Goal: Information Seeking & Learning: Learn about a topic

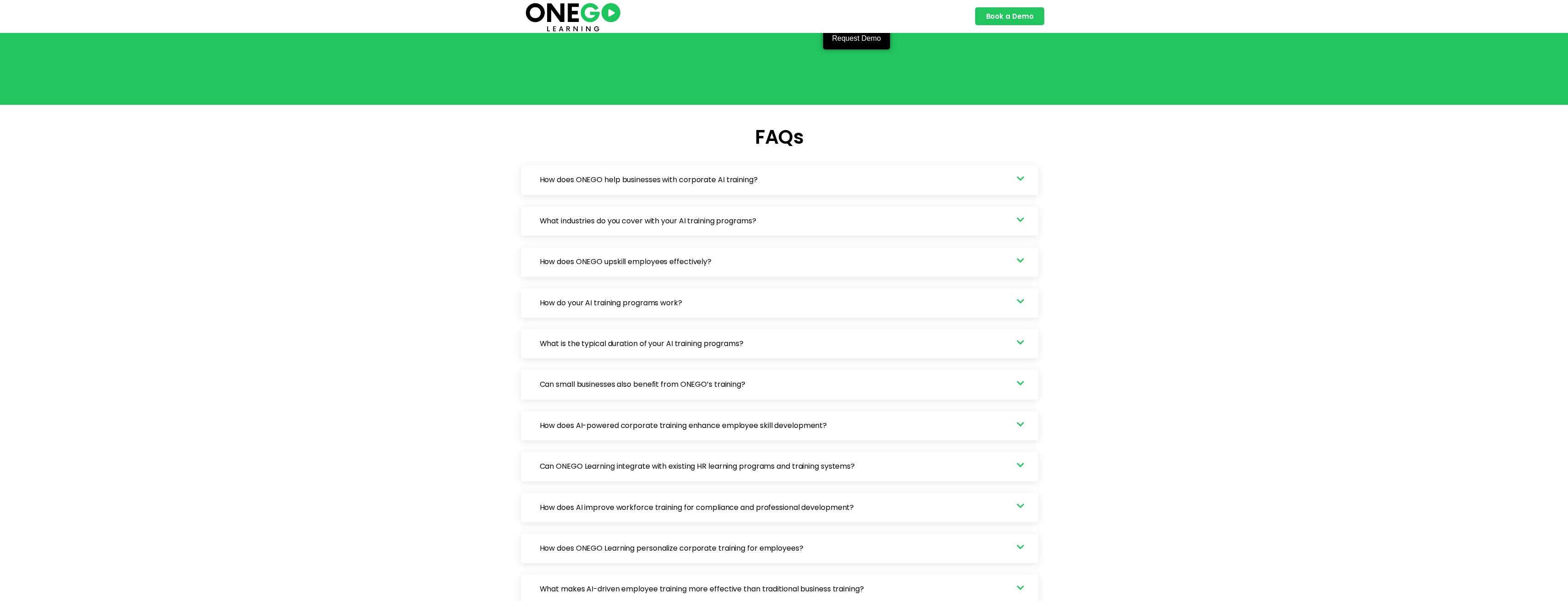
scroll to position [2564, 0]
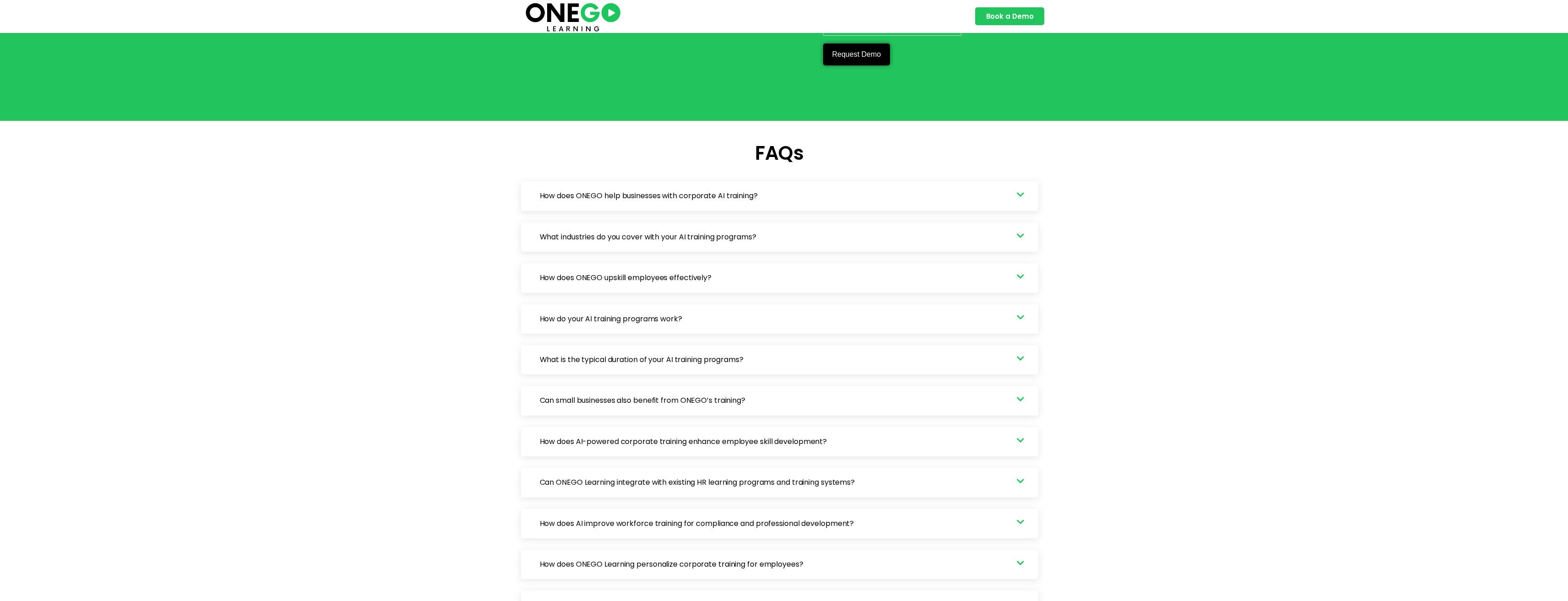
click at [669, 313] on link "How do your AI training programs work?" at bounding box center [780, 319] width 517 height 29
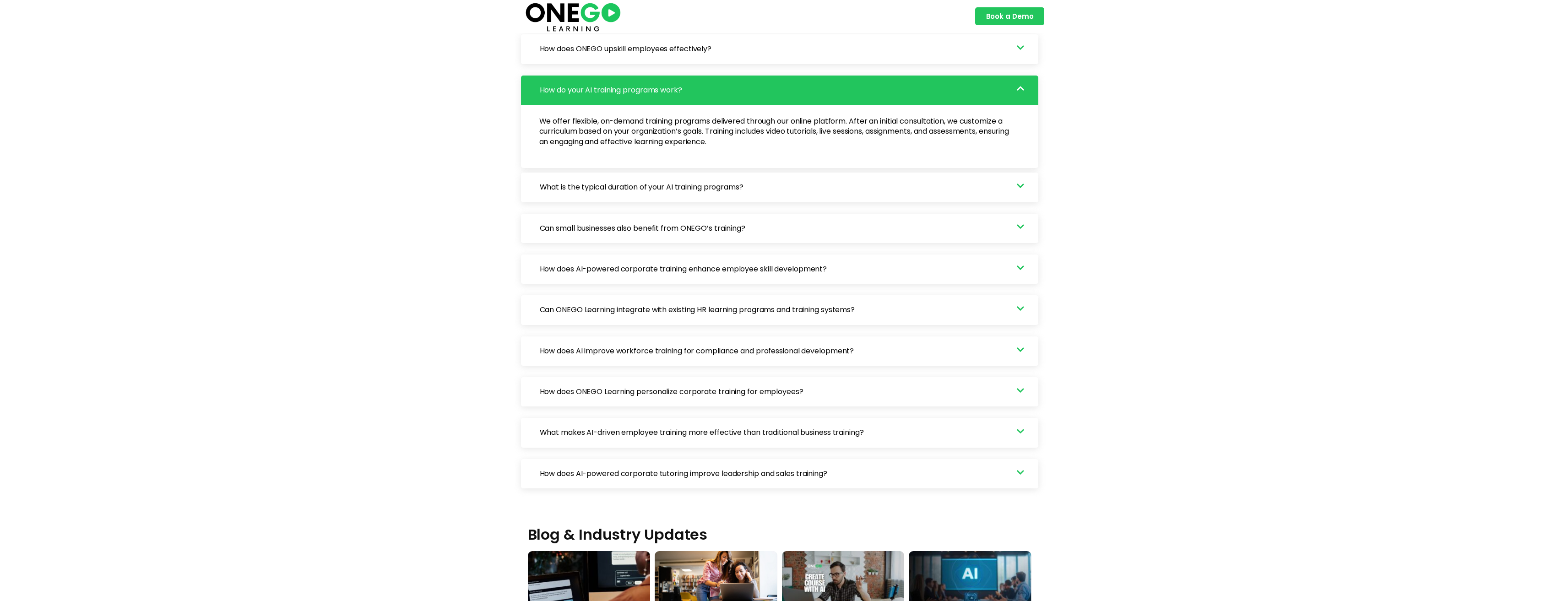
scroll to position [3114, 0]
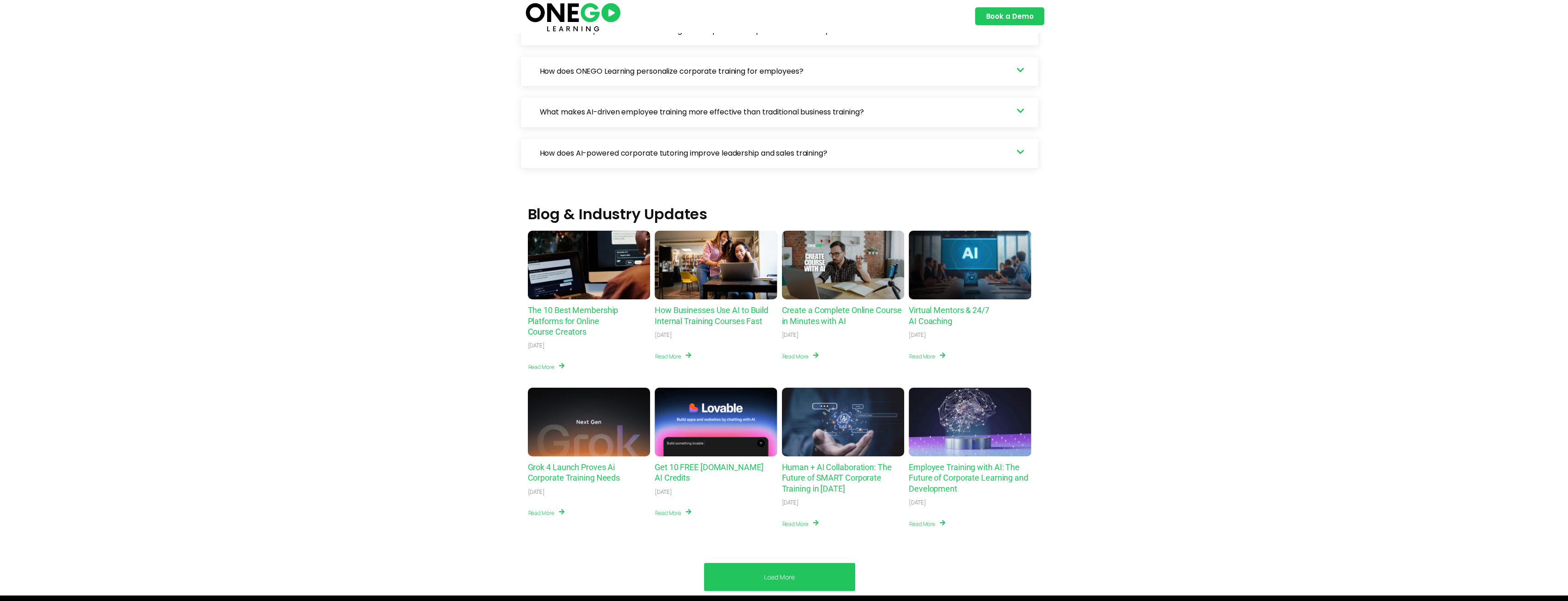
click at [816, 471] on link "Human + AI Collaboration: The Future of SMART Corporate Training in 2025" at bounding box center [837, 478] width 110 height 31
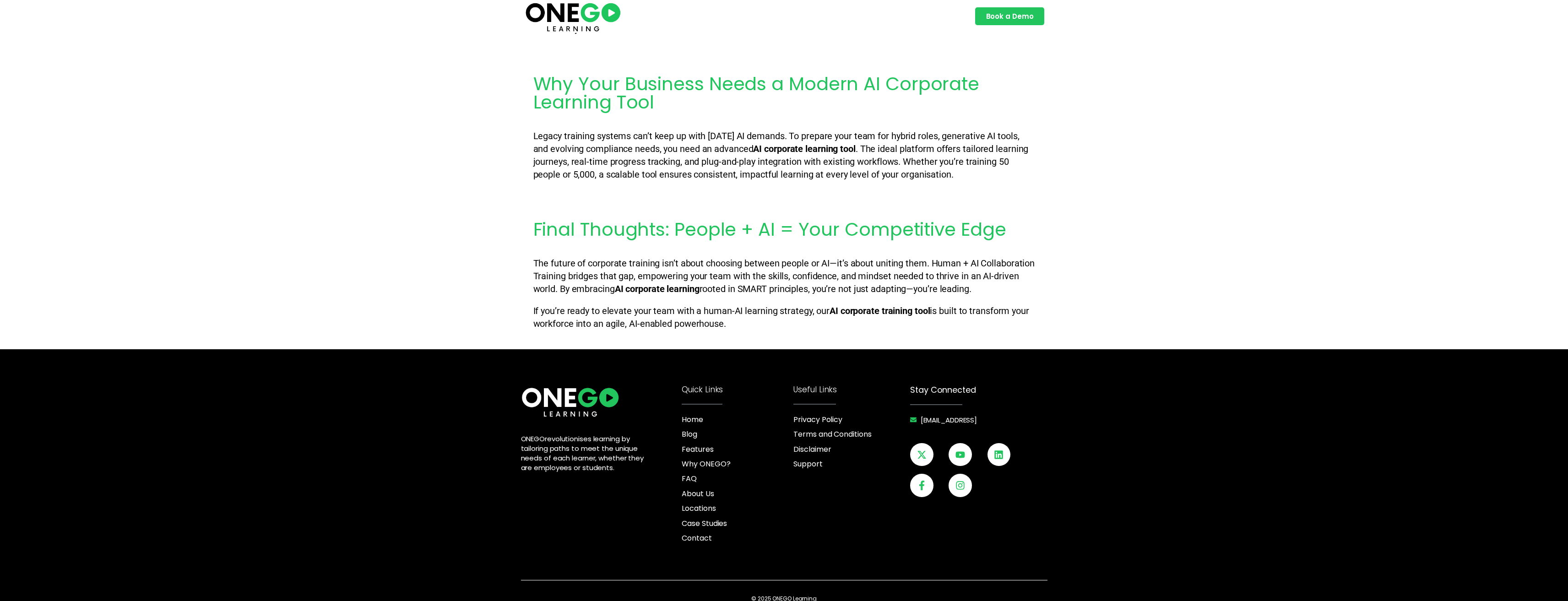
scroll to position [2456, 0]
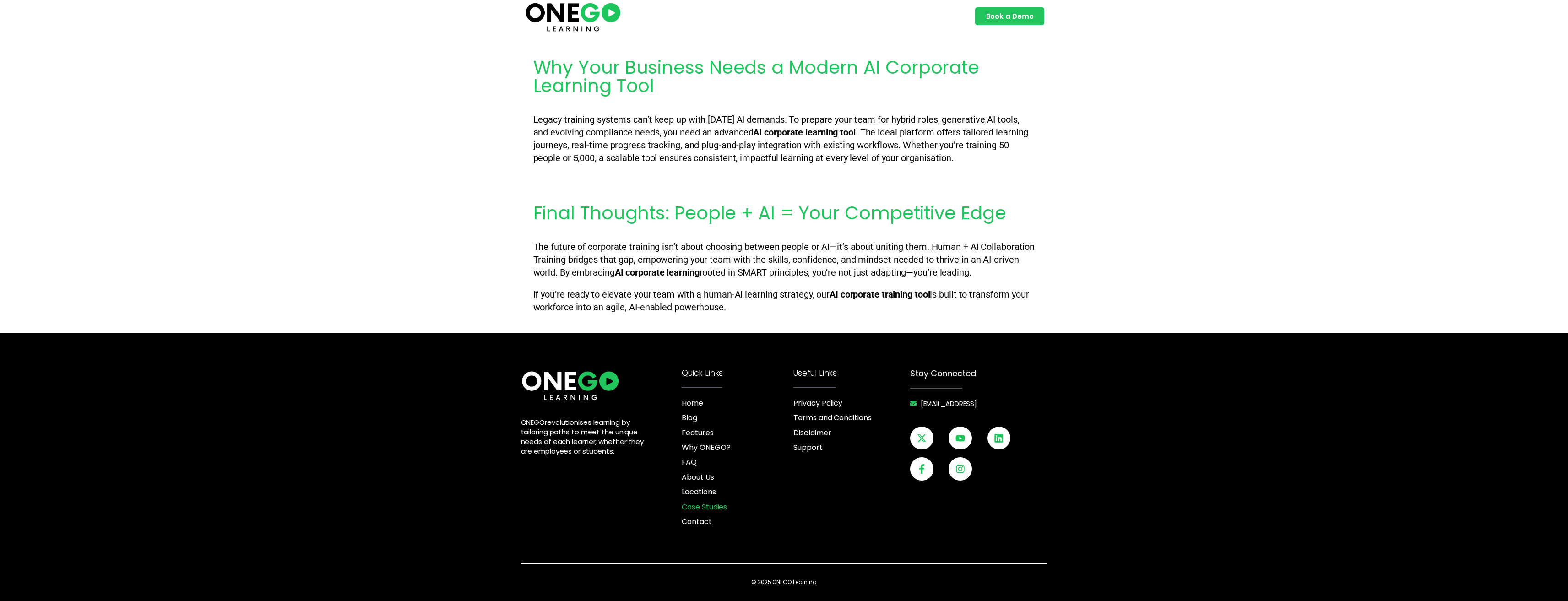
click at [706, 504] on span "Case Studies" at bounding box center [704, 507] width 45 height 10
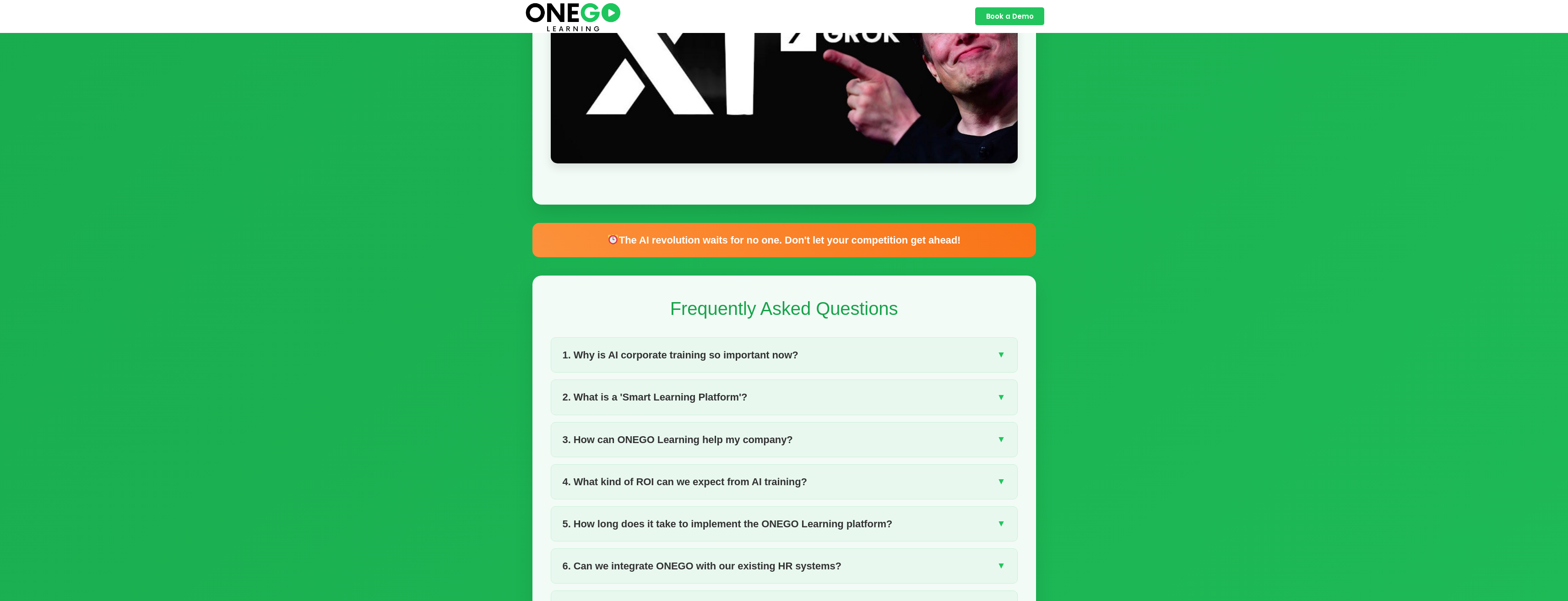
scroll to position [1465, 0]
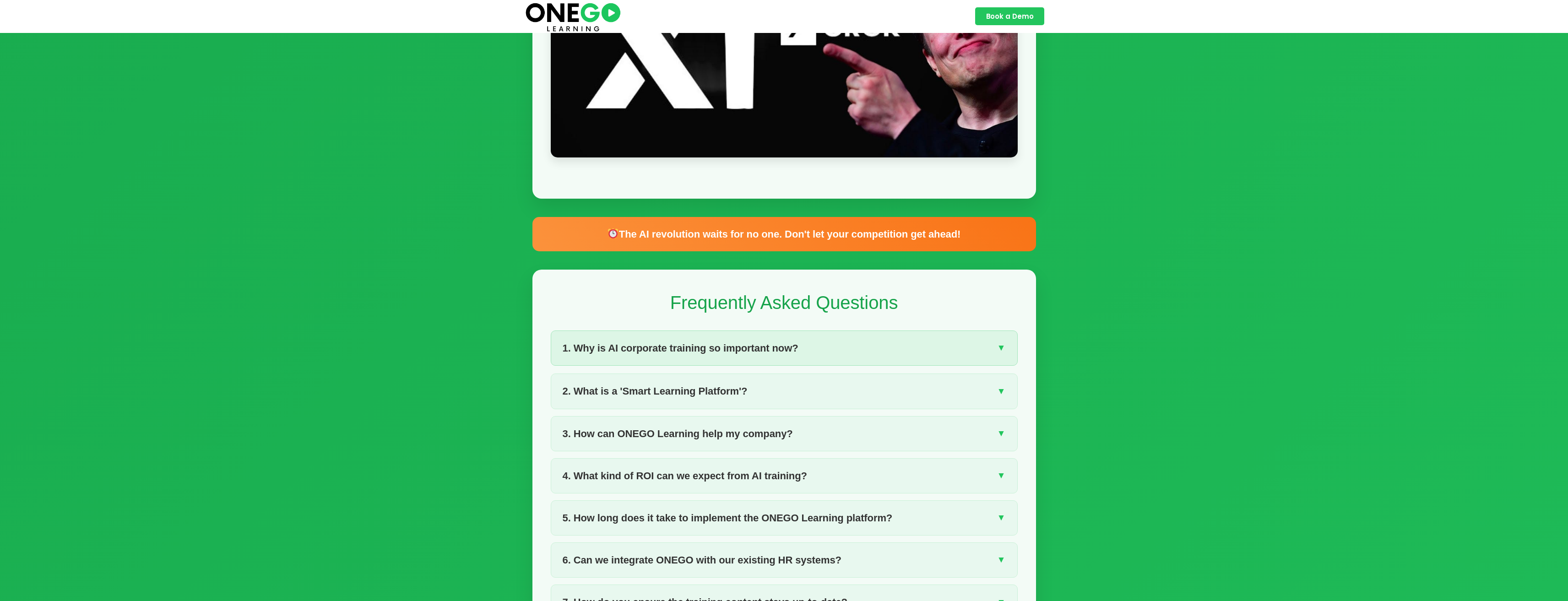
click at [748, 356] on span "1. Why is AI corporate training so important now?" at bounding box center [680, 348] width 236 height 16
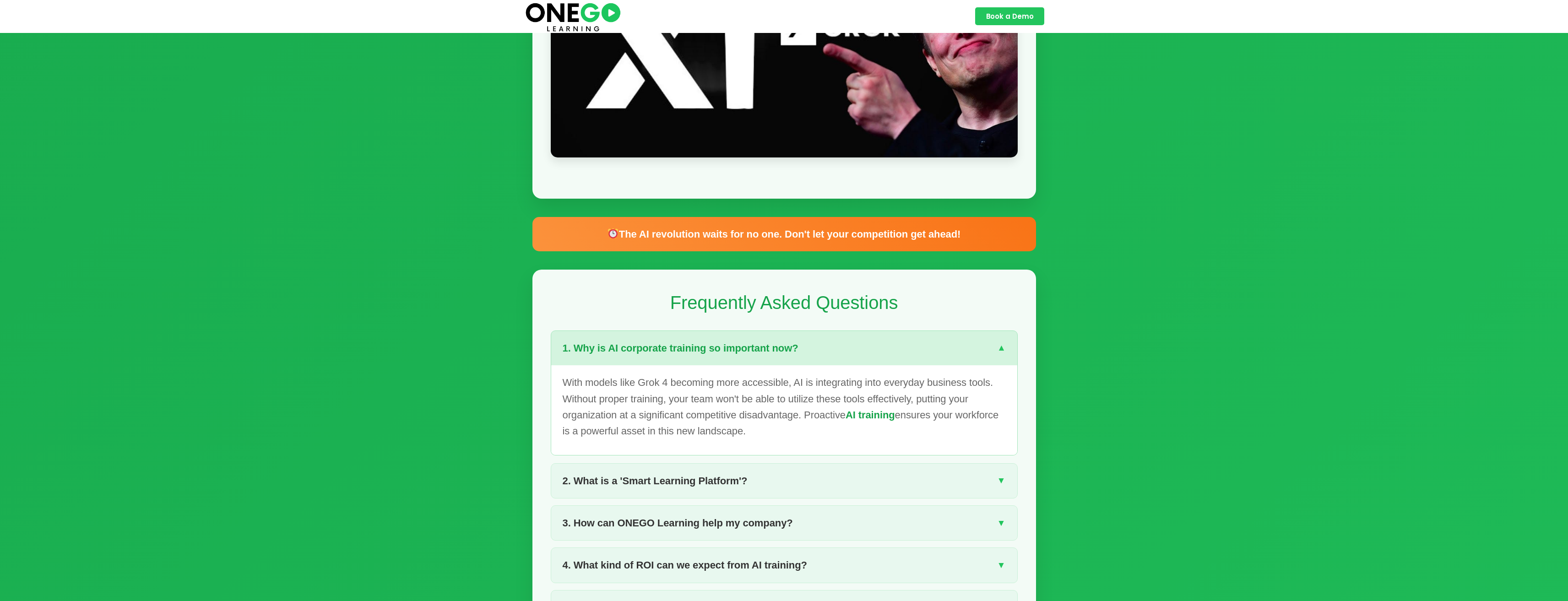
scroll to position [1740, 0]
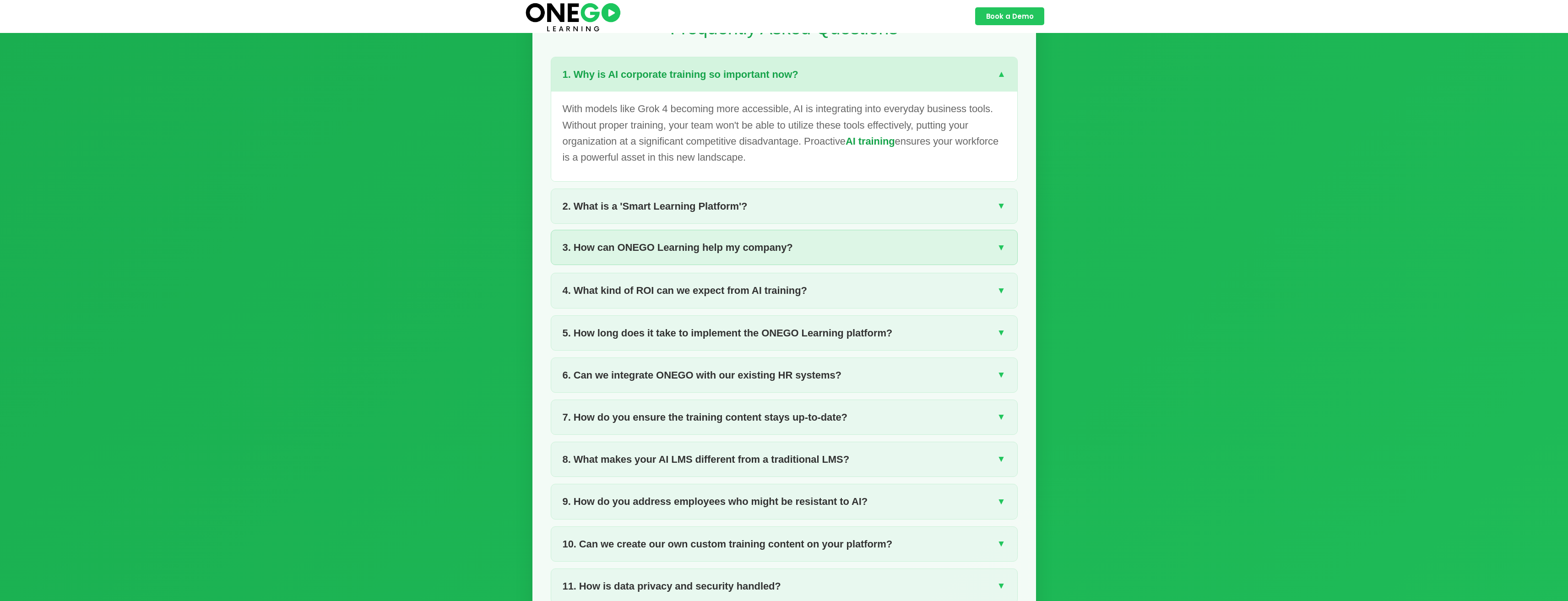
click at [719, 264] on div "3. How can ONEGO Learning help my company? ▼" at bounding box center [784, 248] width 466 height 34
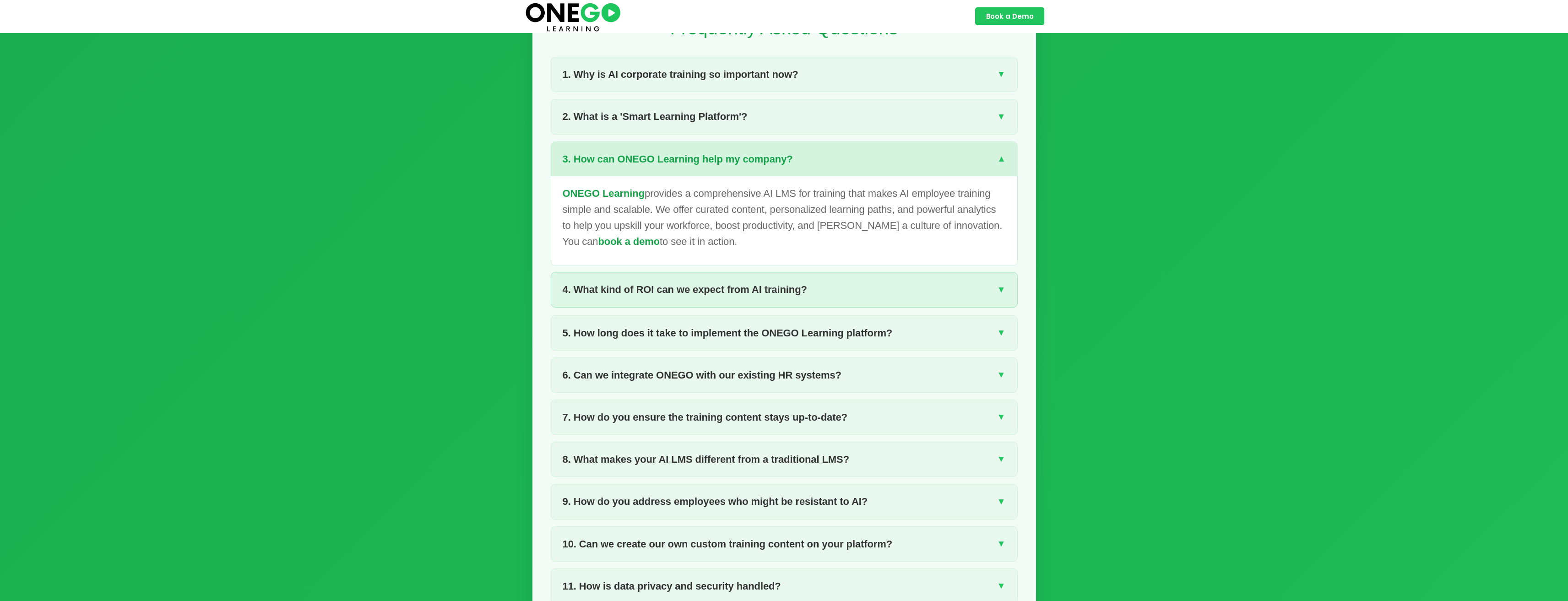
click at [748, 298] on span "4. What kind of ROI can we expect from AI training?" at bounding box center [685, 289] width 245 height 16
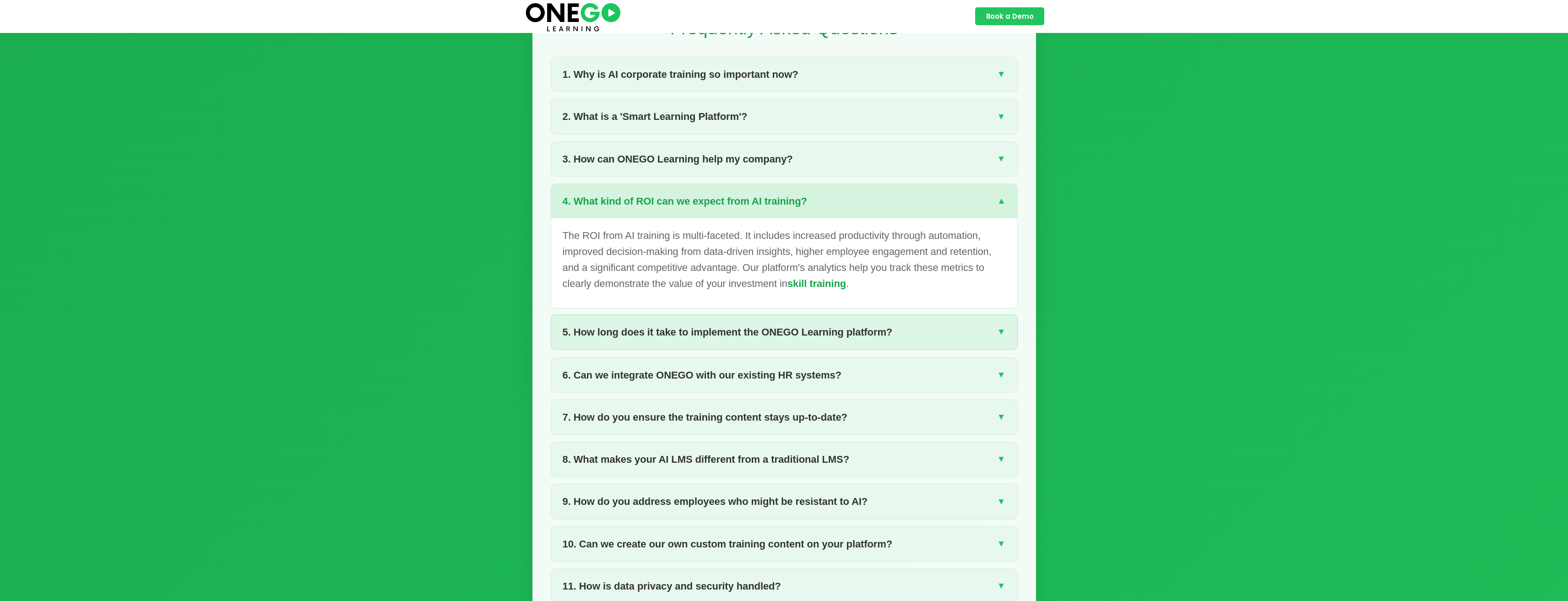
click at [769, 340] on span "5. How long does it take to implement the ONEGO Learning platform?" at bounding box center [727, 332] width 330 height 16
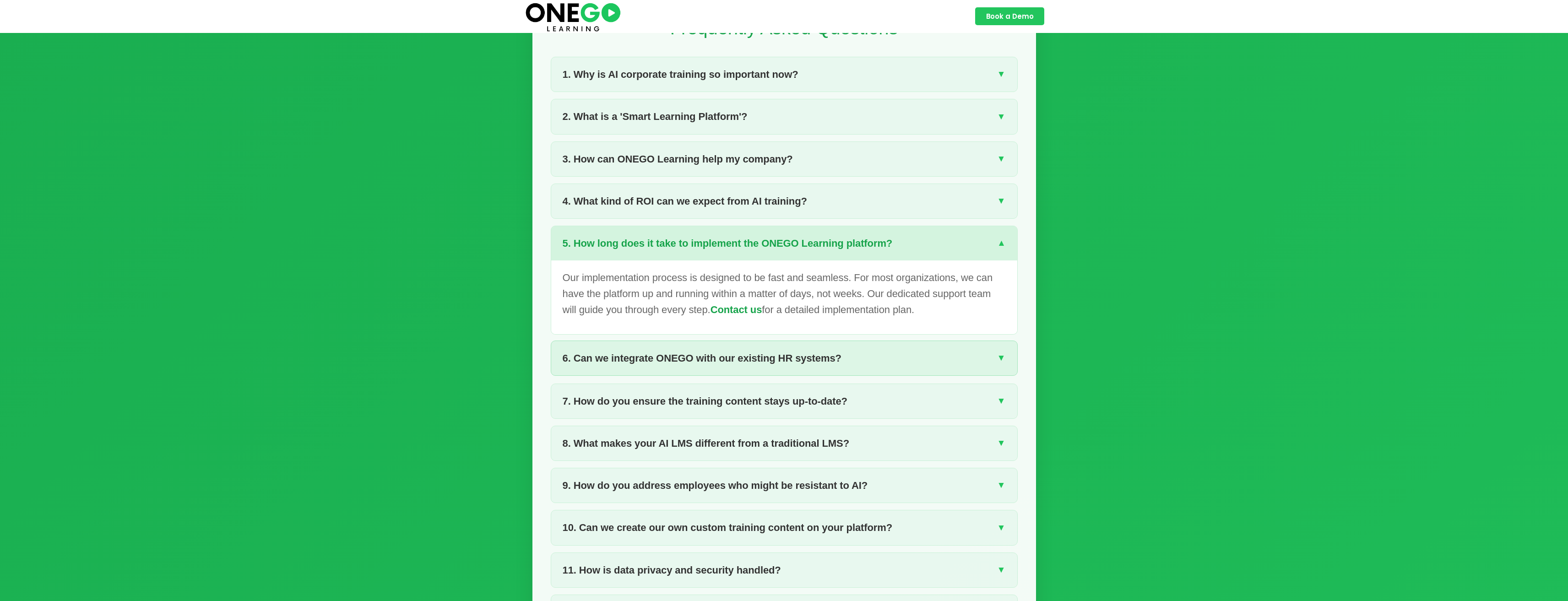
click at [779, 376] on div "6. Can we integrate ONEGO with our existing HR systems? ▼" at bounding box center [784, 358] width 466 height 34
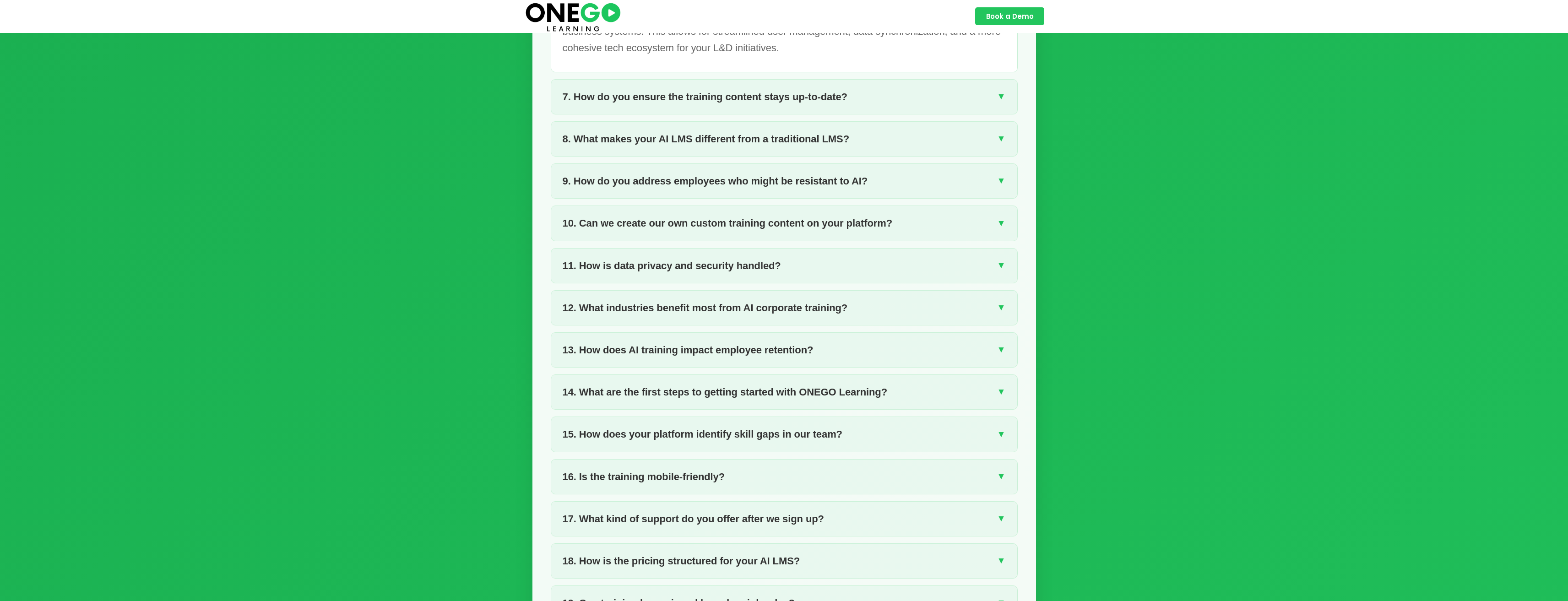
scroll to position [2106, 0]
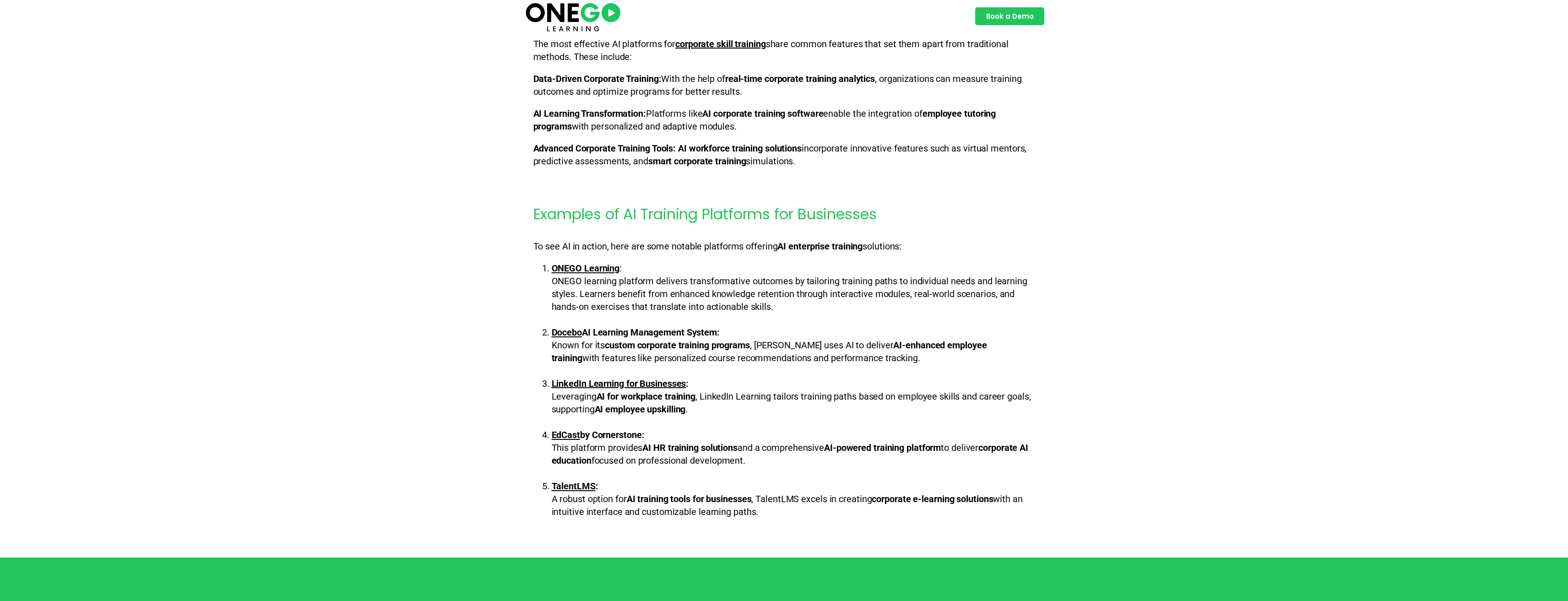
scroll to position [1145, 0]
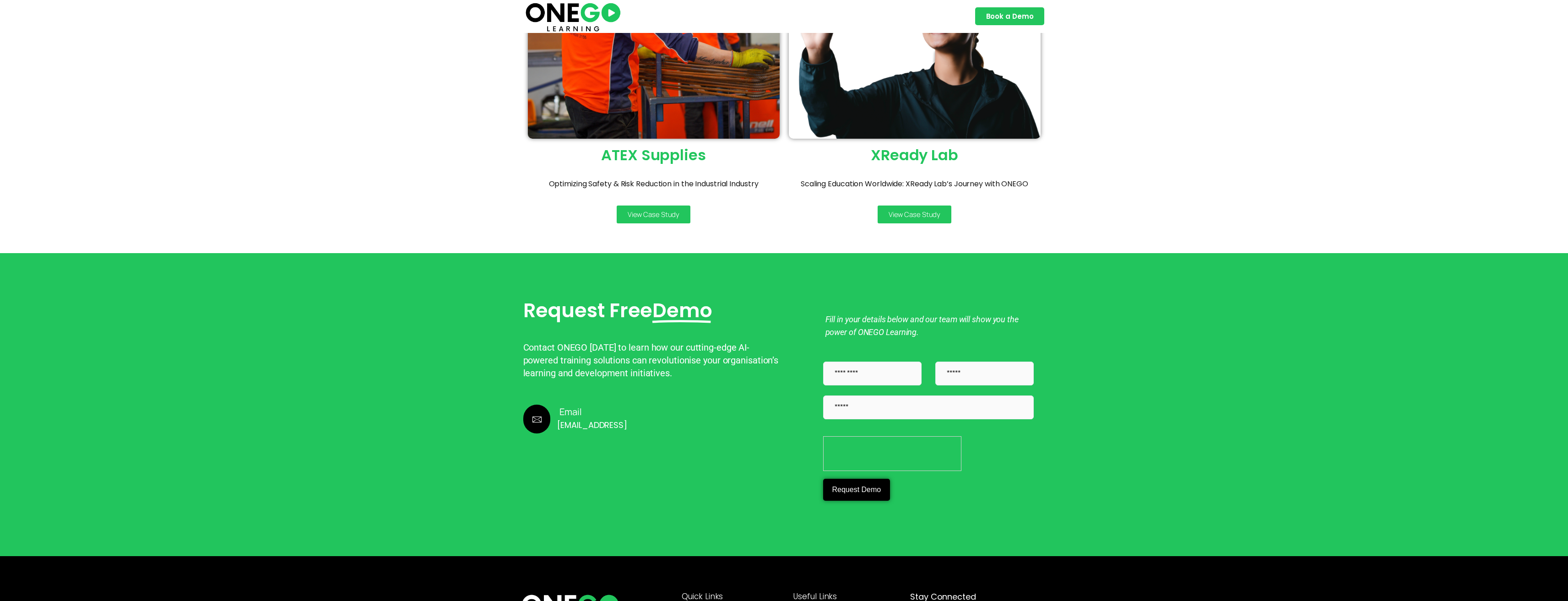
scroll to position [366, 0]
